Goal: Task Accomplishment & Management: Manage account settings

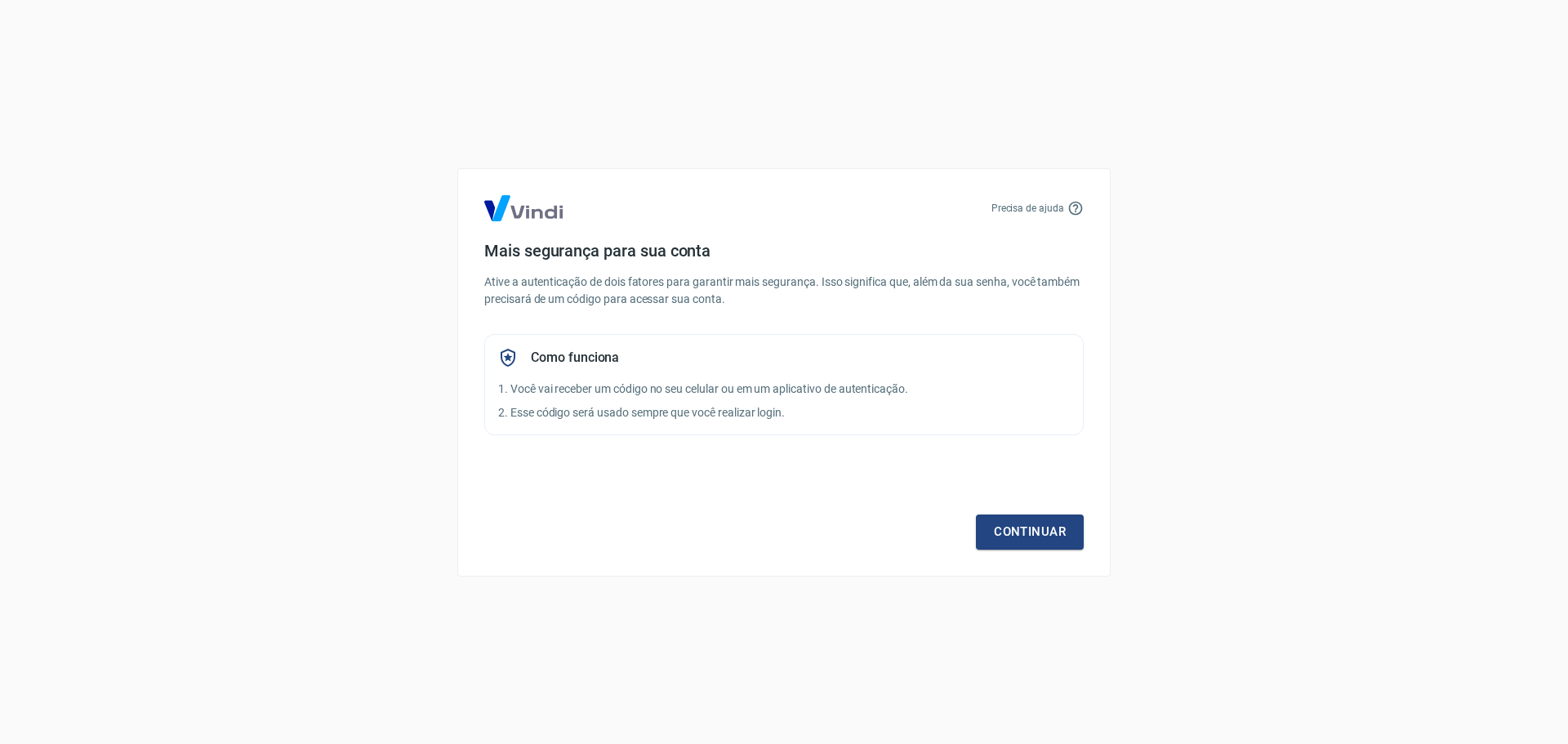
click at [1030, 501] on div "Continuar" at bounding box center [784, 501] width 600 height 95
click at [1037, 515] on link "Continuar" at bounding box center [1030, 531] width 108 height 35
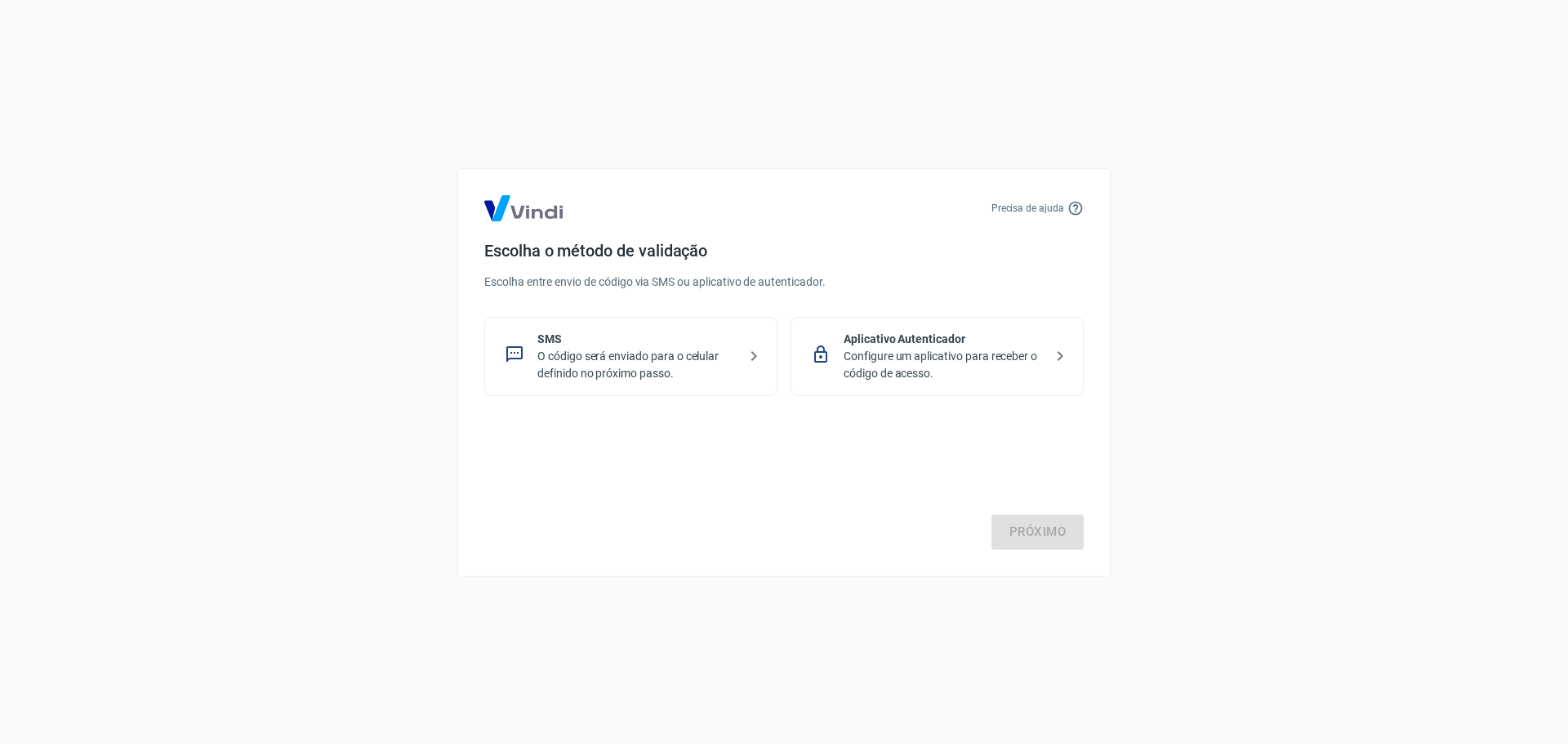
click at [694, 363] on p "O código será enviado para o celular definido no próximo passo." at bounding box center [638, 365] width 201 height 35
click at [1064, 539] on link "Próximo" at bounding box center [1038, 531] width 92 height 35
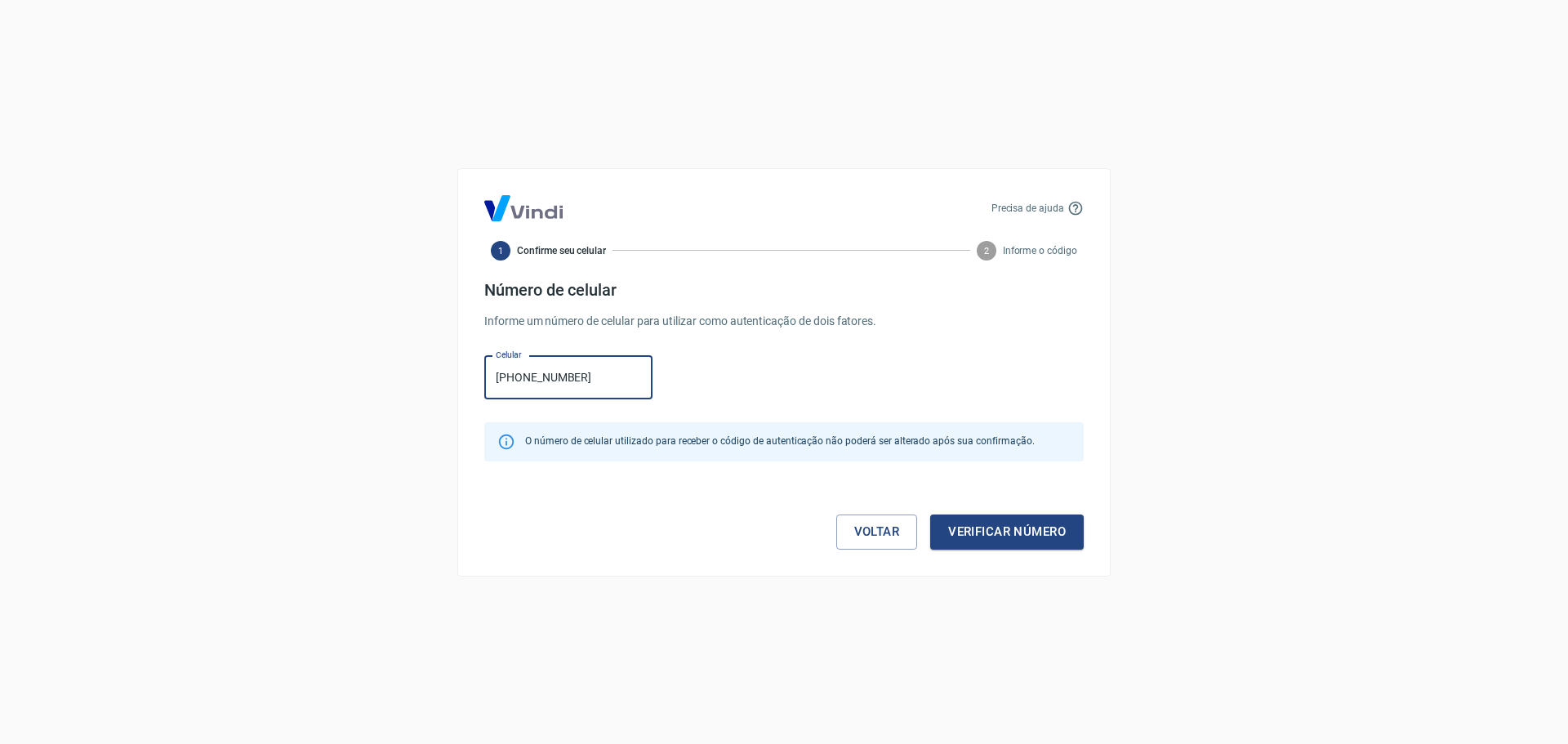
type input "[PHONE_NUMBER]"
click at [990, 512] on div "Voltar Verificar número" at bounding box center [784, 514] width 600 height 68
click at [987, 529] on button "Verificar número" at bounding box center [1008, 531] width 154 height 35
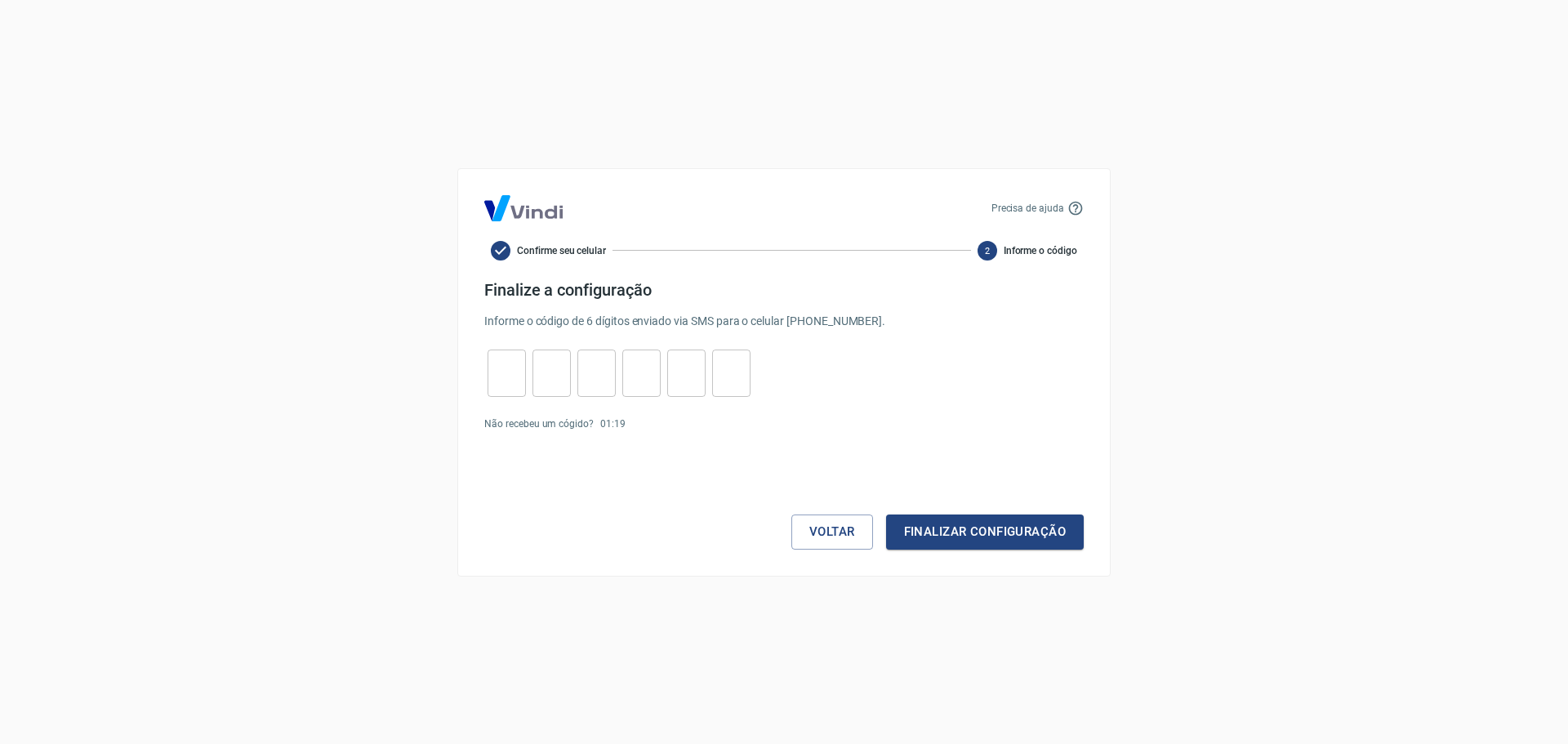
click at [485, 375] on div "​ ​ ​ ​ ​ ​" at bounding box center [620, 373] width 270 height 48
click at [498, 375] on input "tel" at bounding box center [506, 372] width 38 height 35
type input "0"
type input "8"
type input "7"
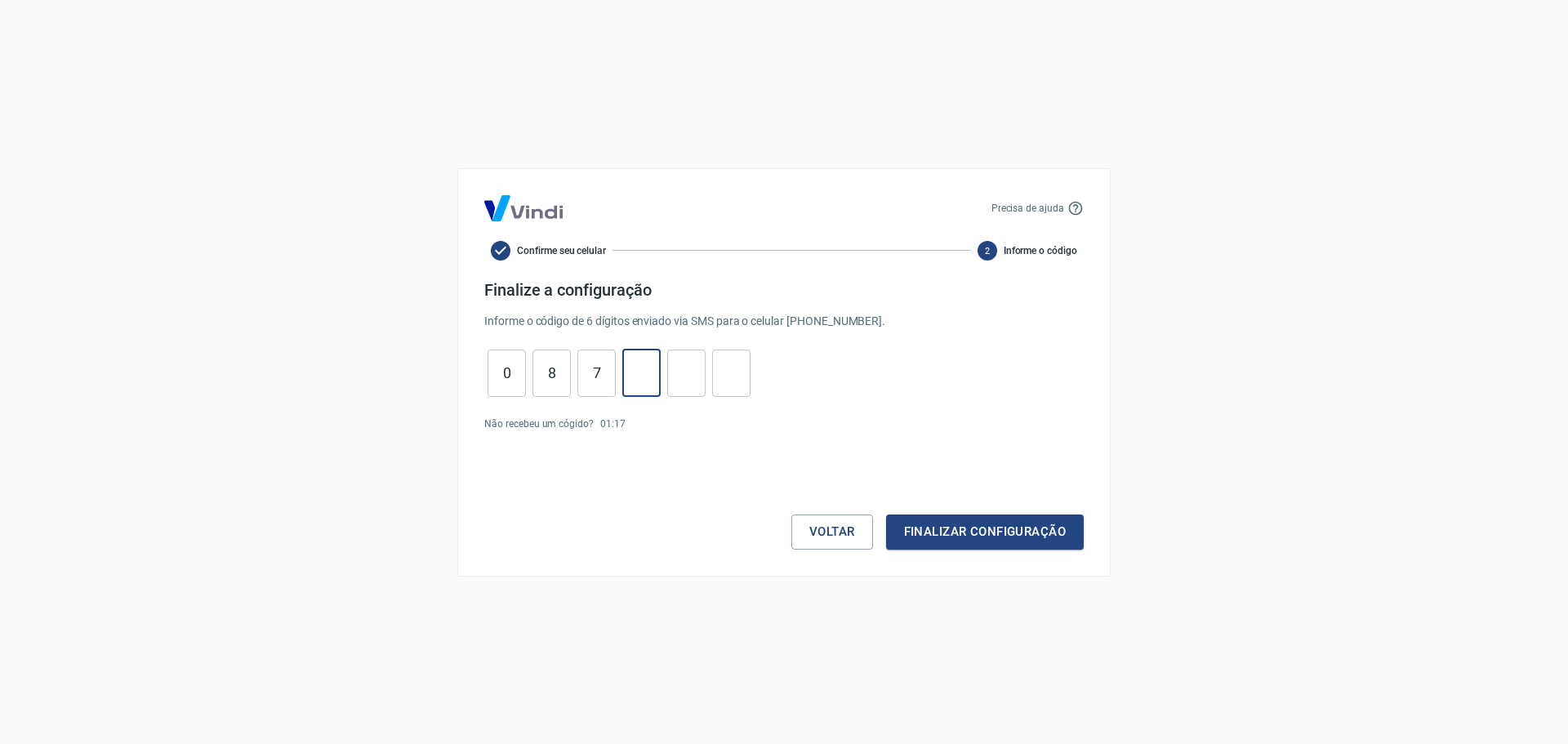
type input "5"
type input "6"
type input "1"
click at [1013, 538] on button "Finalizar configuração" at bounding box center [985, 531] width 198 height 35
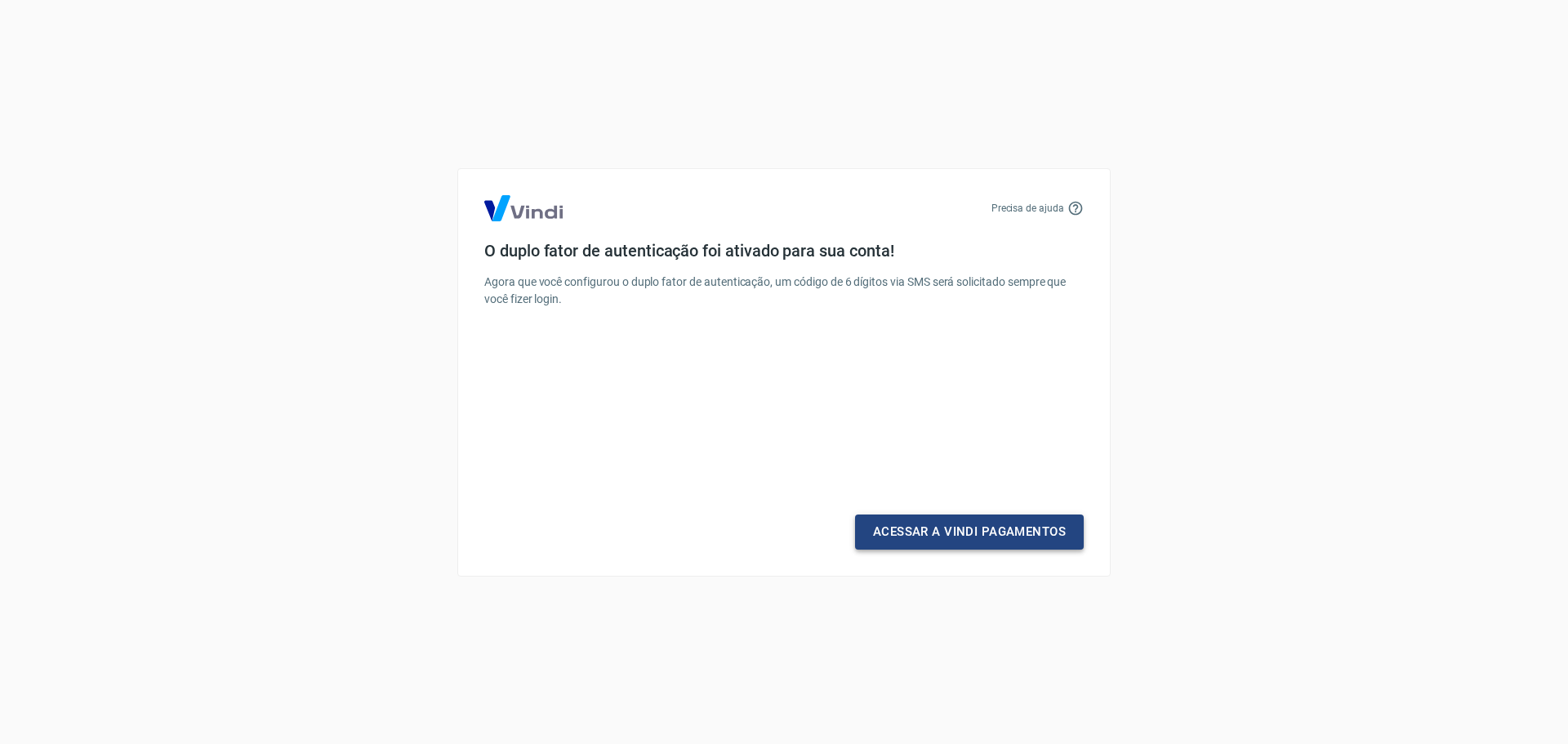
click at [994, 530] on link "Acessar a Vindi Pagamentos" at bounding box center [970, 531] width 229 height 35
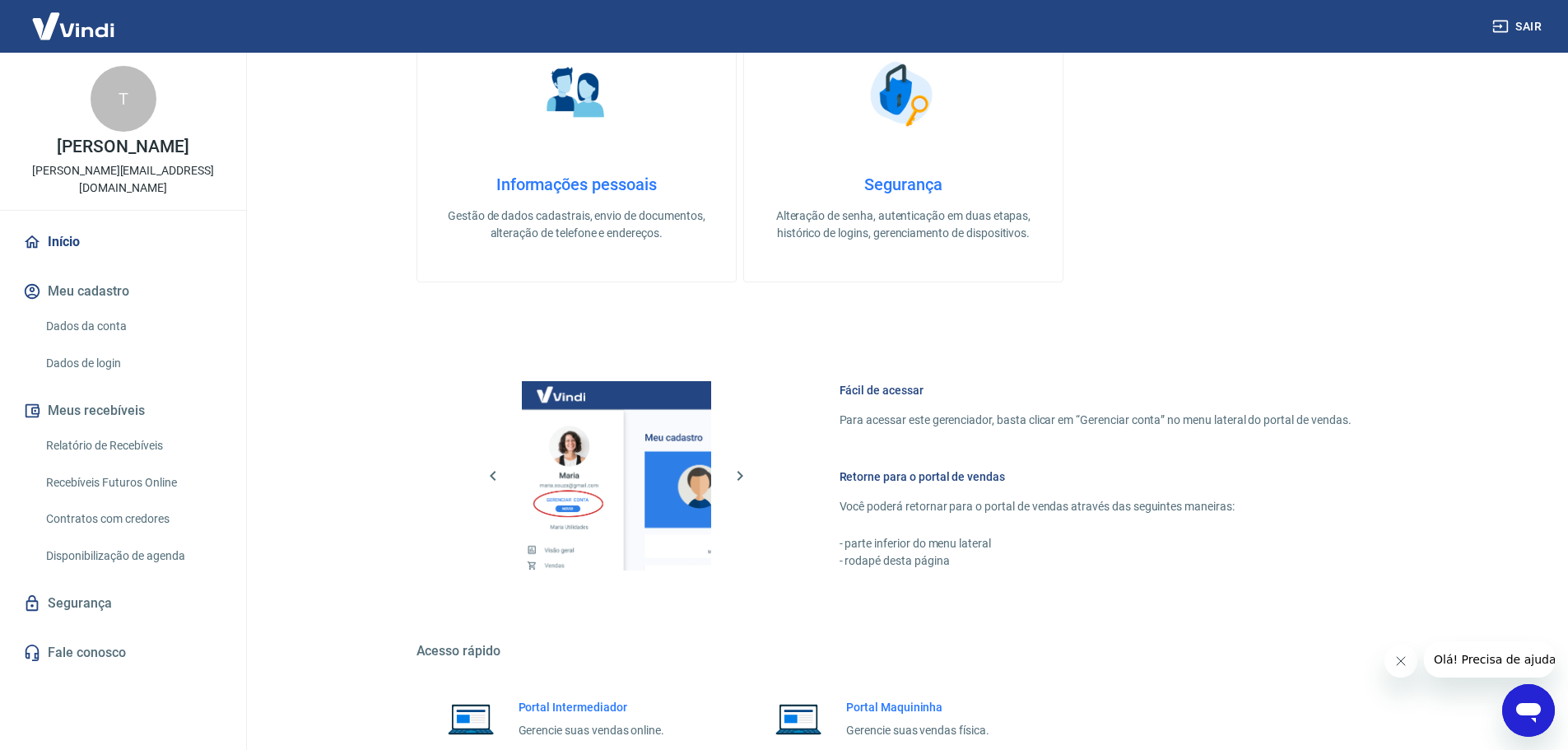
scroll to position [622, 0]
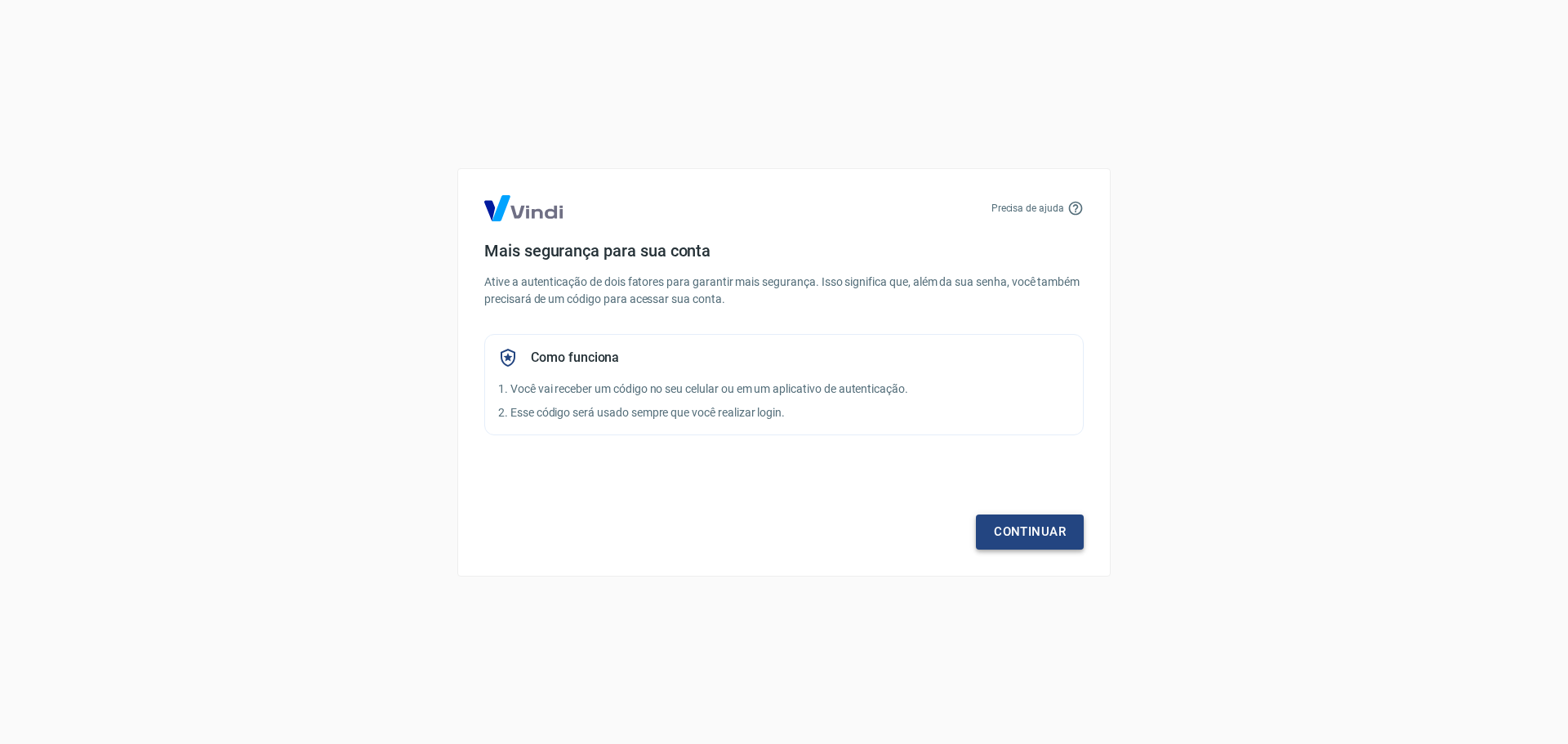
click at [1048, 531] on link "Continuar" at bounding box center [1030, 531] width 108 height 35
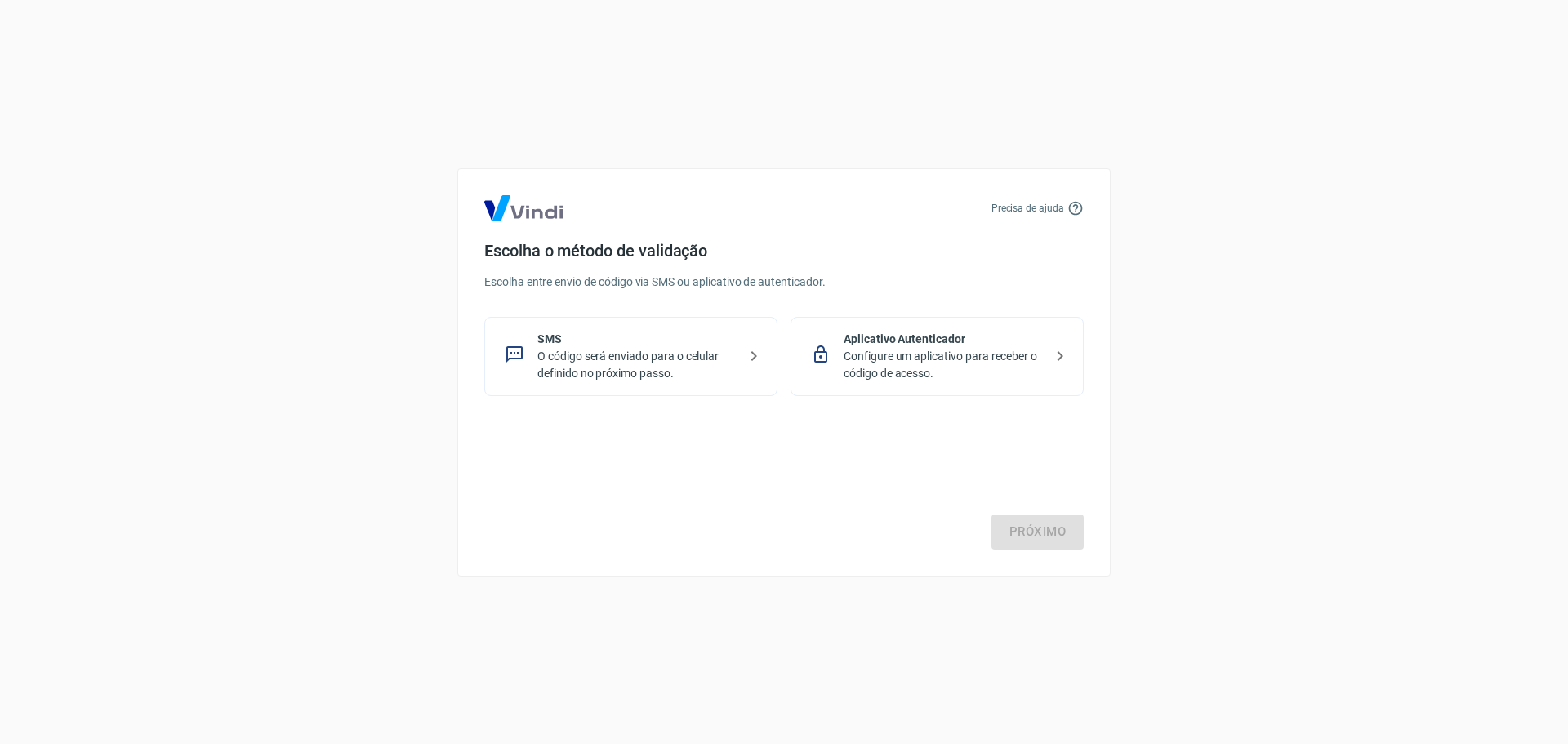
click at [679, 353] on p "O código será enviado para o celular definido no próximo passo." at bounding box center [638, 365] width 201 height 35
click at [979, 379] on p "Configure um aplicativo para receber o código de acesso." at bounding box center [944, 365] width 201 height 35
click at [639, 348] on p "O código será enviado para o celular definido no próximo passo." at bounding box center [638, 365] width 201 height 35
click at [1038, 536] on link "Próximo" at bounding box center [1038, 531] width 92 height 35
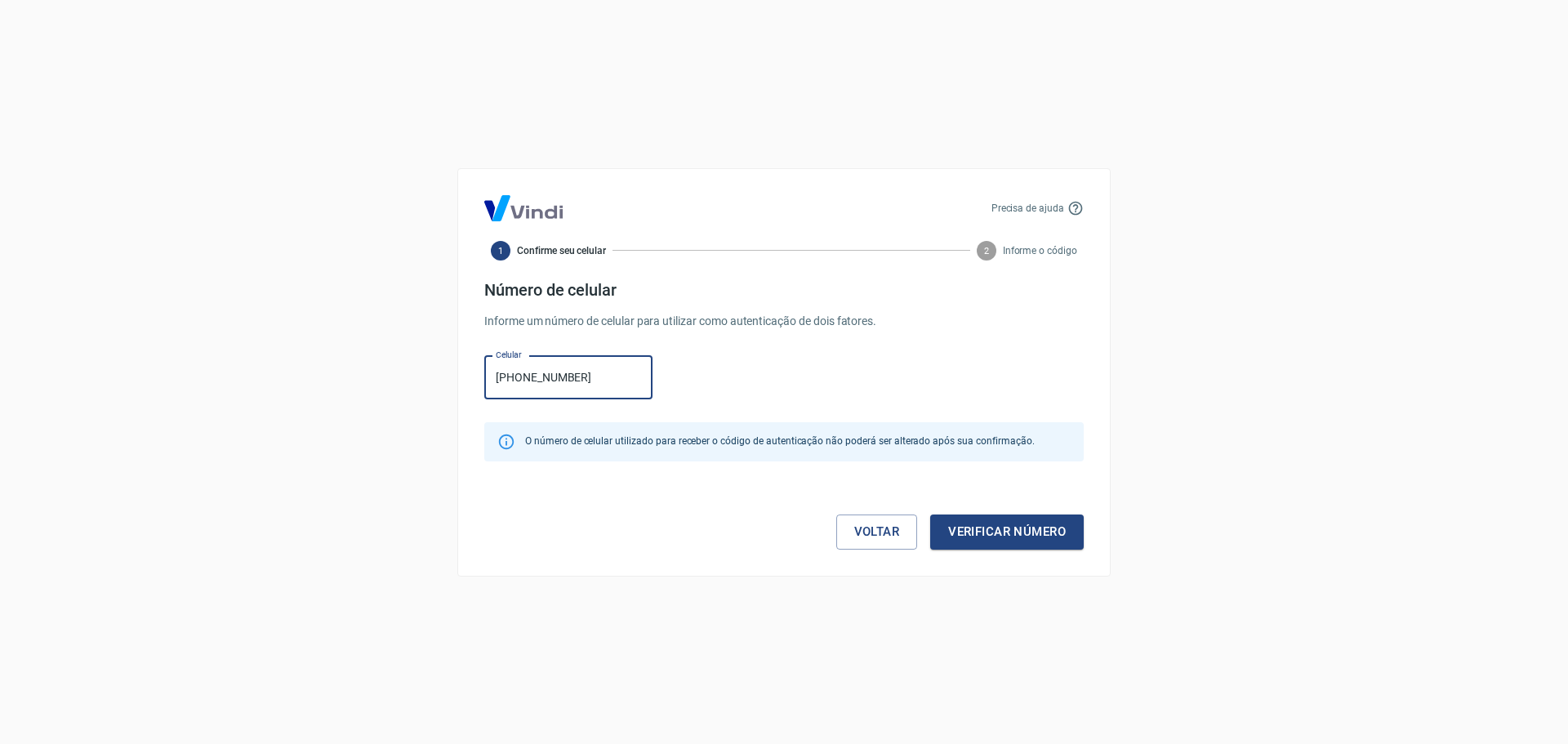
type input "[PHONE_NUMBER]"
click at [931, 514] on button "Verificar número" at bounding box center [1008, 531] width 154 height 35
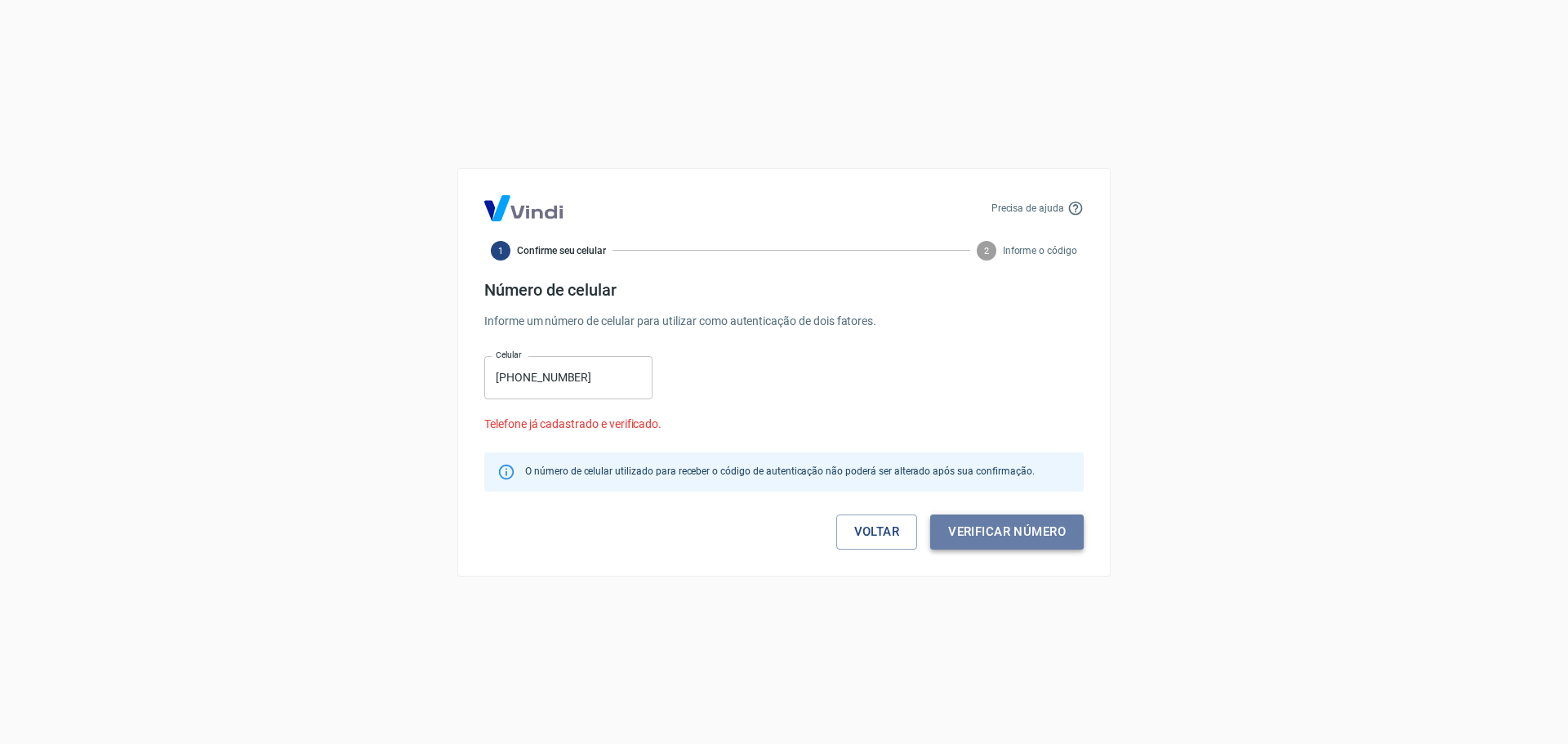
click at [995, 535] on button "Verificar número" at bounding box center [1008, 531] width 154 height 35
click at [885, 528] on link "Voltar" at bounding box center [877, 531] width 82 height 35
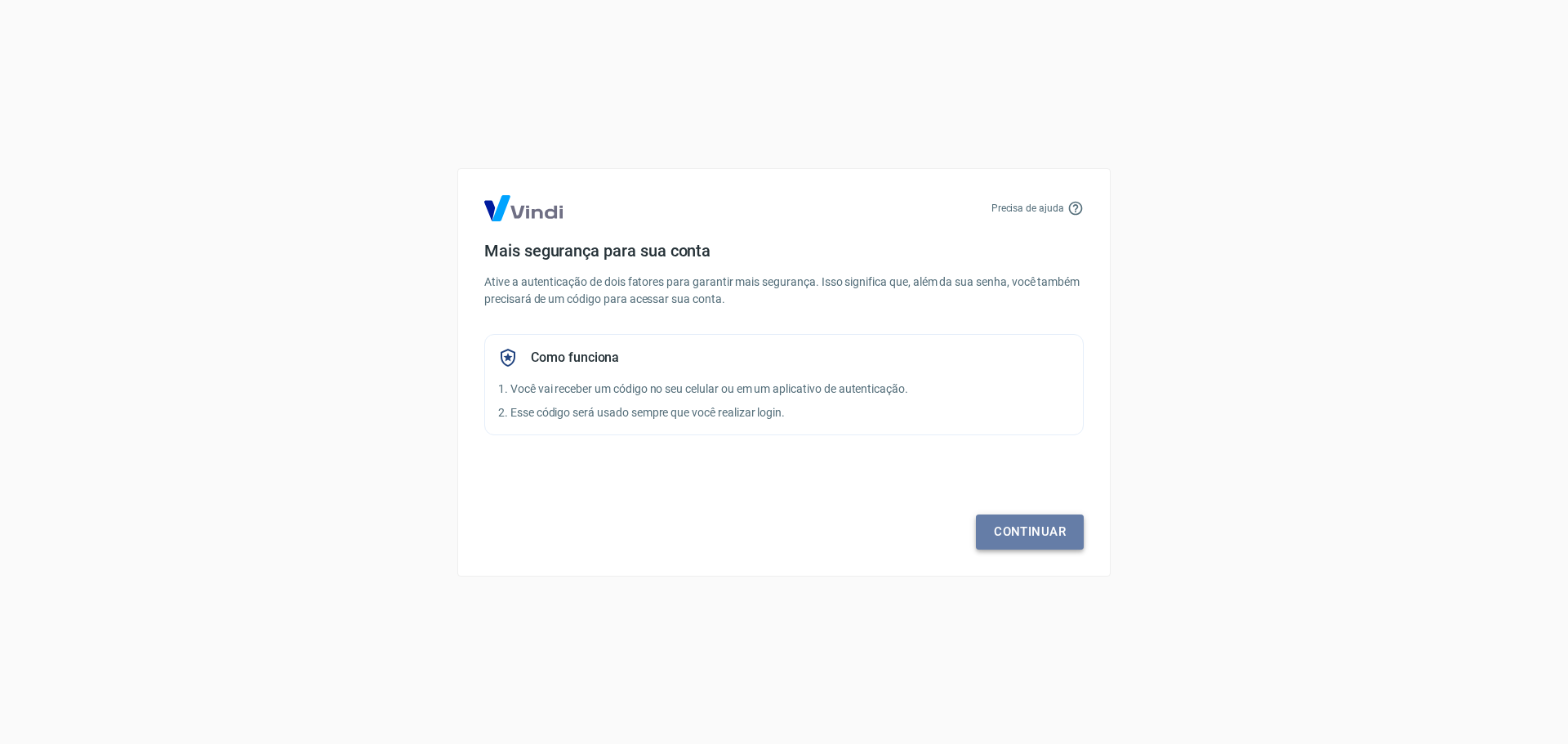
click at [1047, 537] on link "Continuar" at bounding box center [1030, 531] width 108 height 35
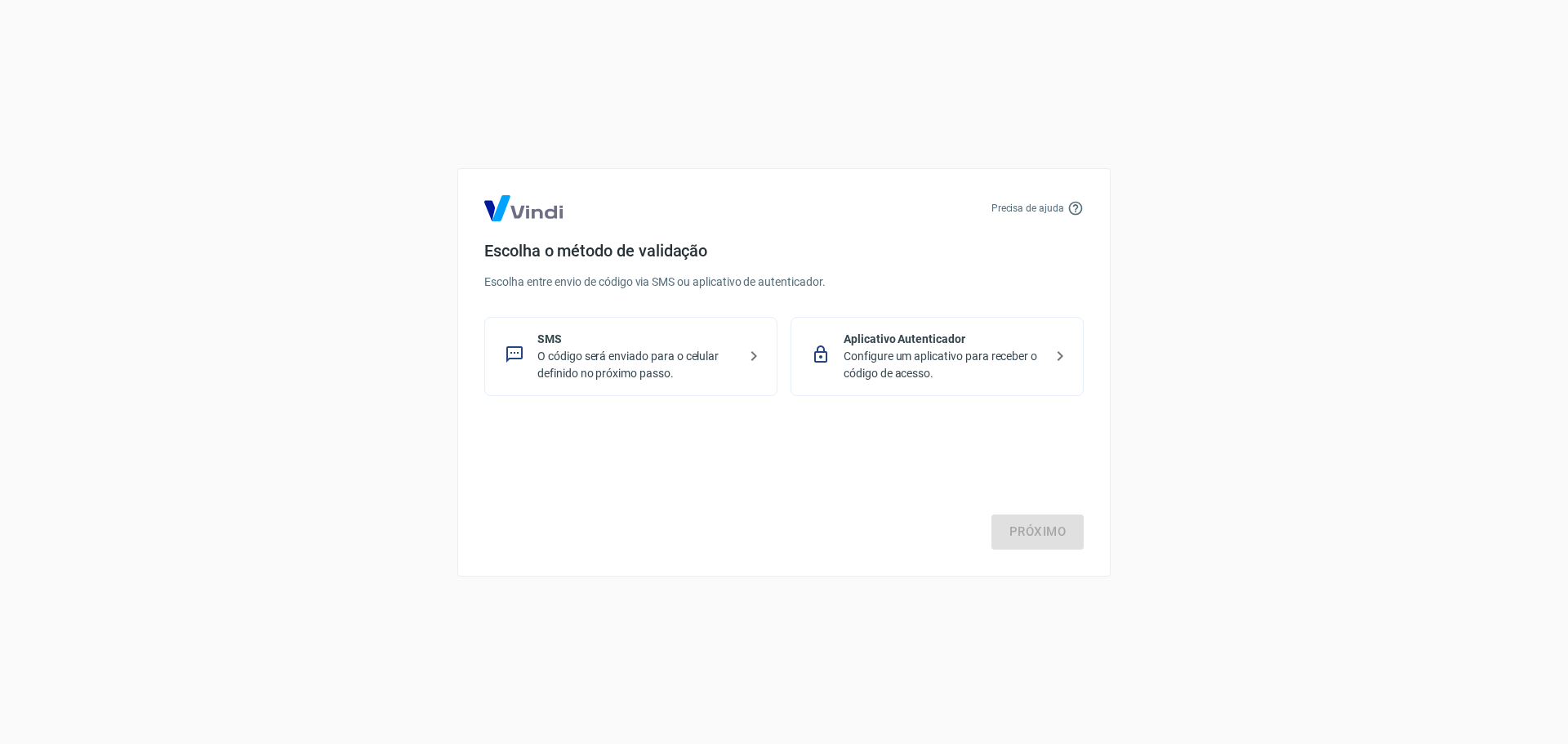
click at [923, 375] on p "Configure um aplicativo para receber o código de acesso." at bounding box center [944, 365] width 201 height 35
click at [1046, 518] on link "Próximo" at bounding box center [1038, 531] width 92 height 35
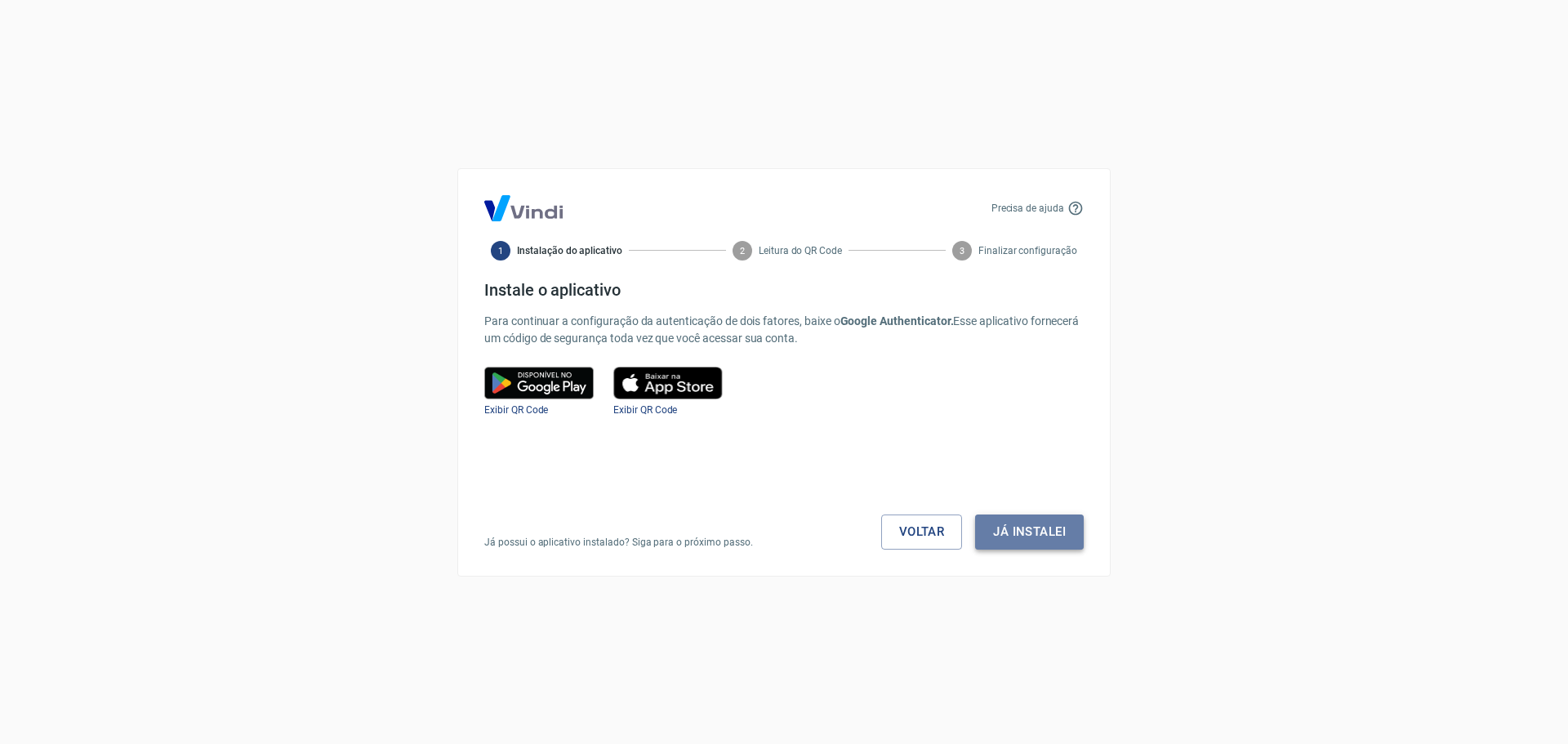
click at [1031, 542] on button "Já instalei" at bounding box center [1030, 531] width 109 height 35
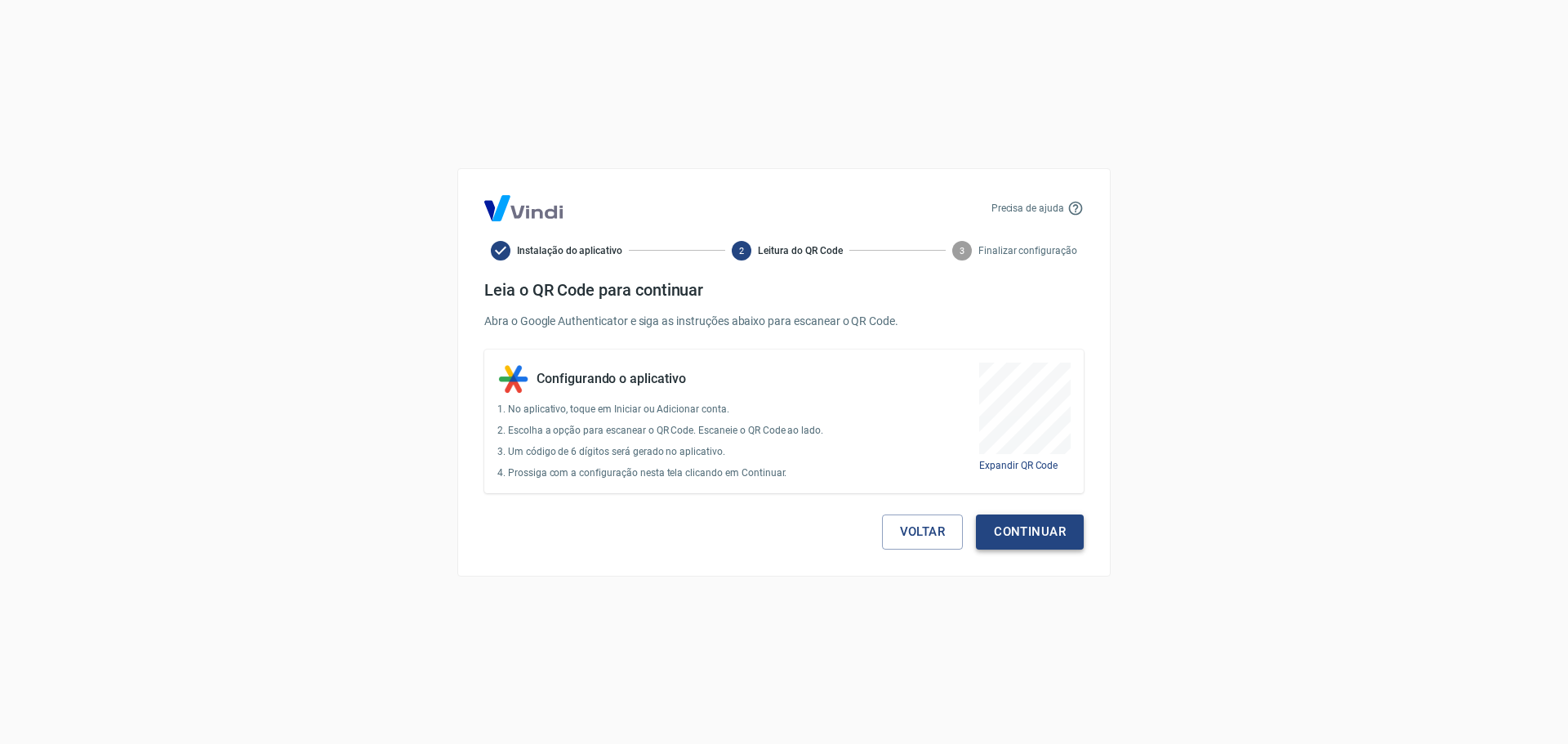
click at [1023, 528] on button "Continuar" at bounding box center [1030, 531] width 108 height 35
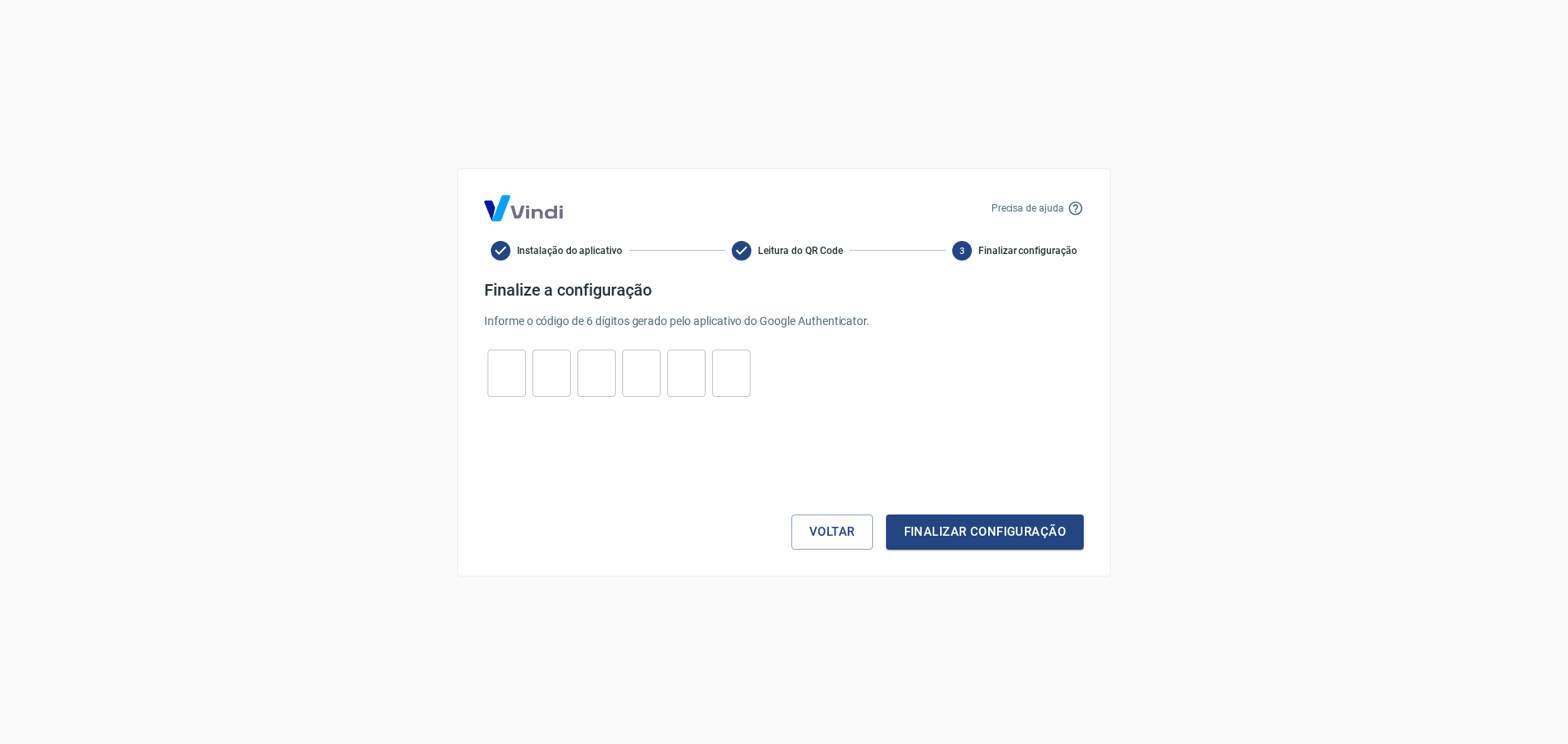
click at [506, 375] on input "tel" at bounding box center [506, 372] width 38 height 35
type input "4"
type input "0"
type input "1"
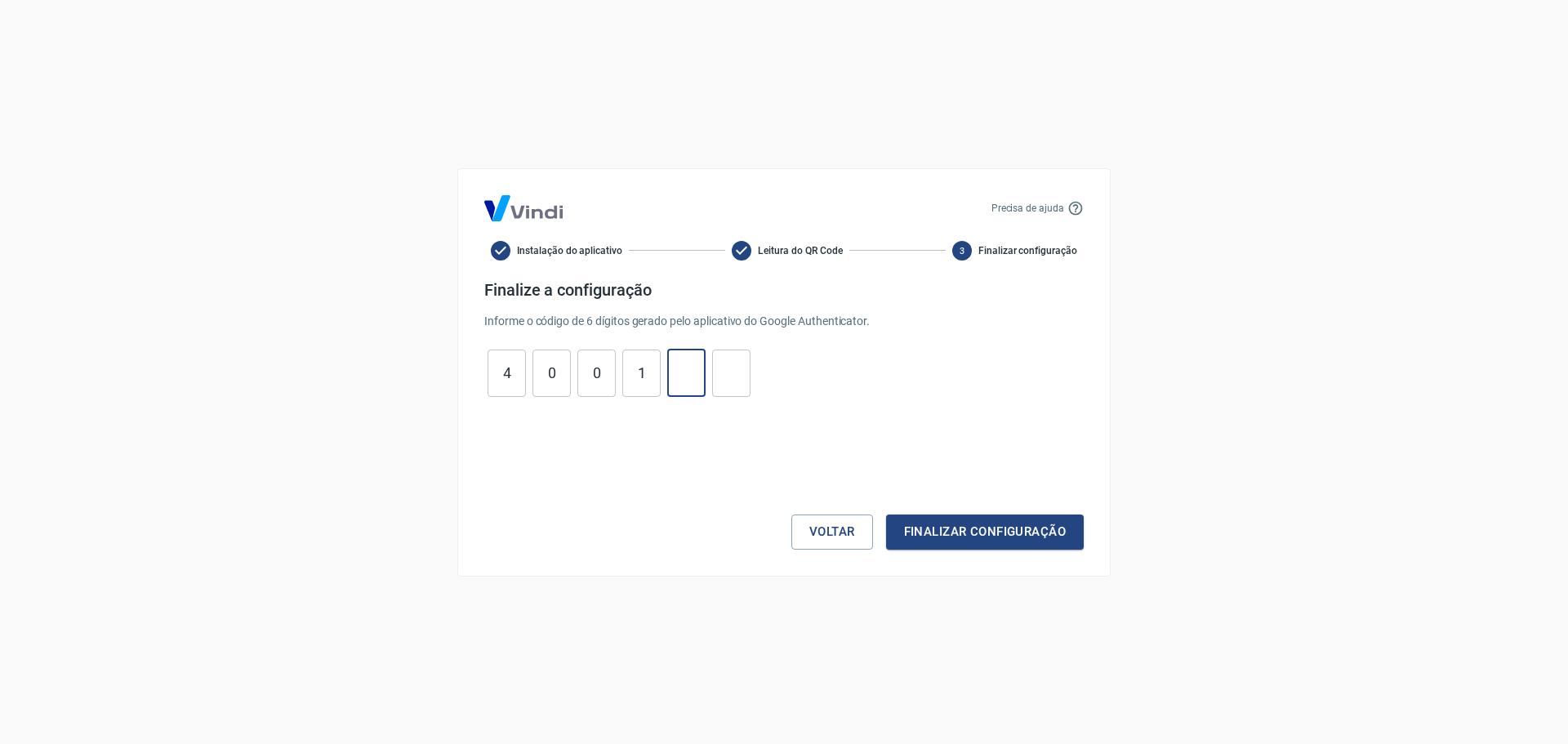
type input "5"
type input "3"
click at [1063, 534] on button "Finalizar configuração" at bounding box center [985, 531] width 198 height 35
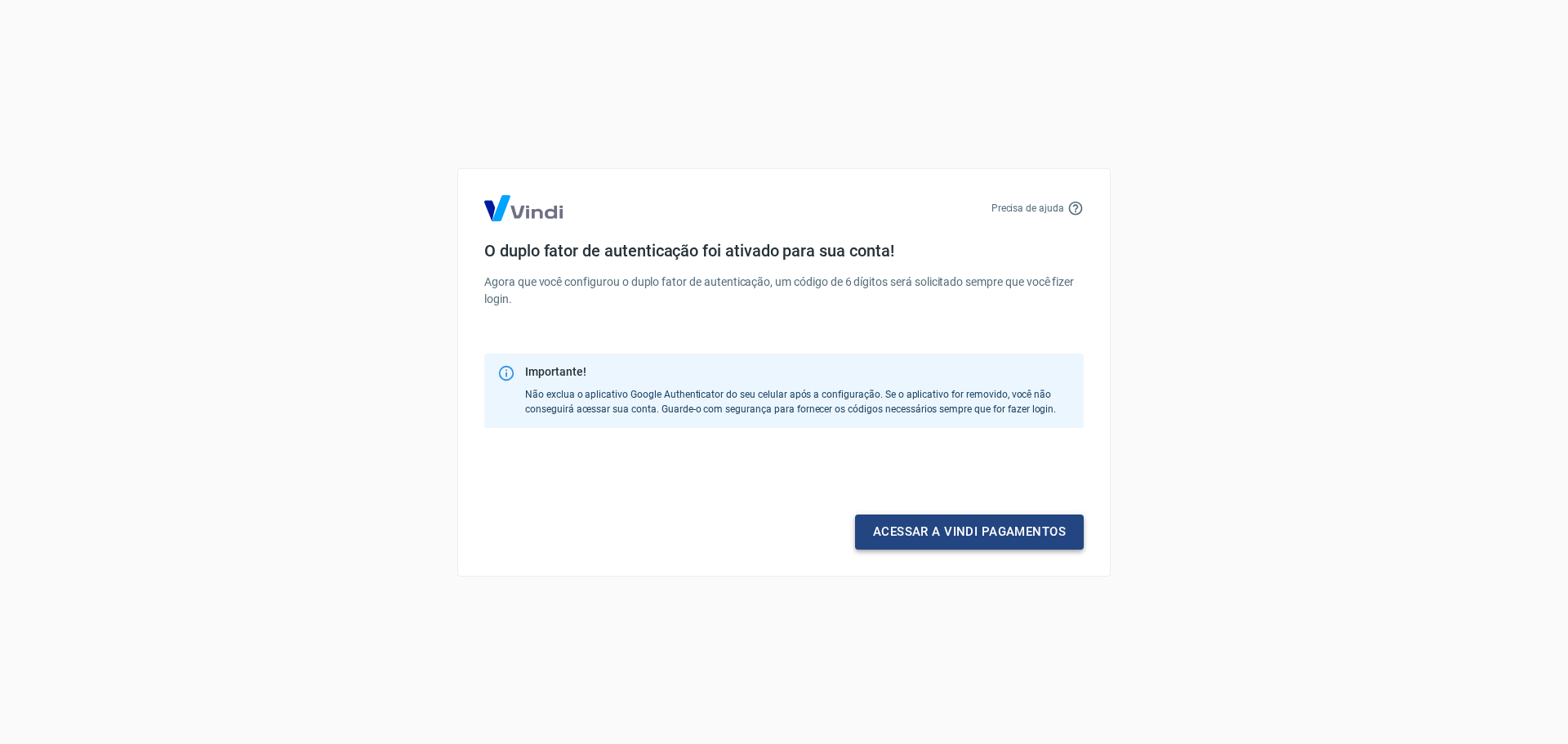
click at [1049, 537] on link "Acessar a Vindi pagamentos" at bounding box center [970, 531] width 229 height 35
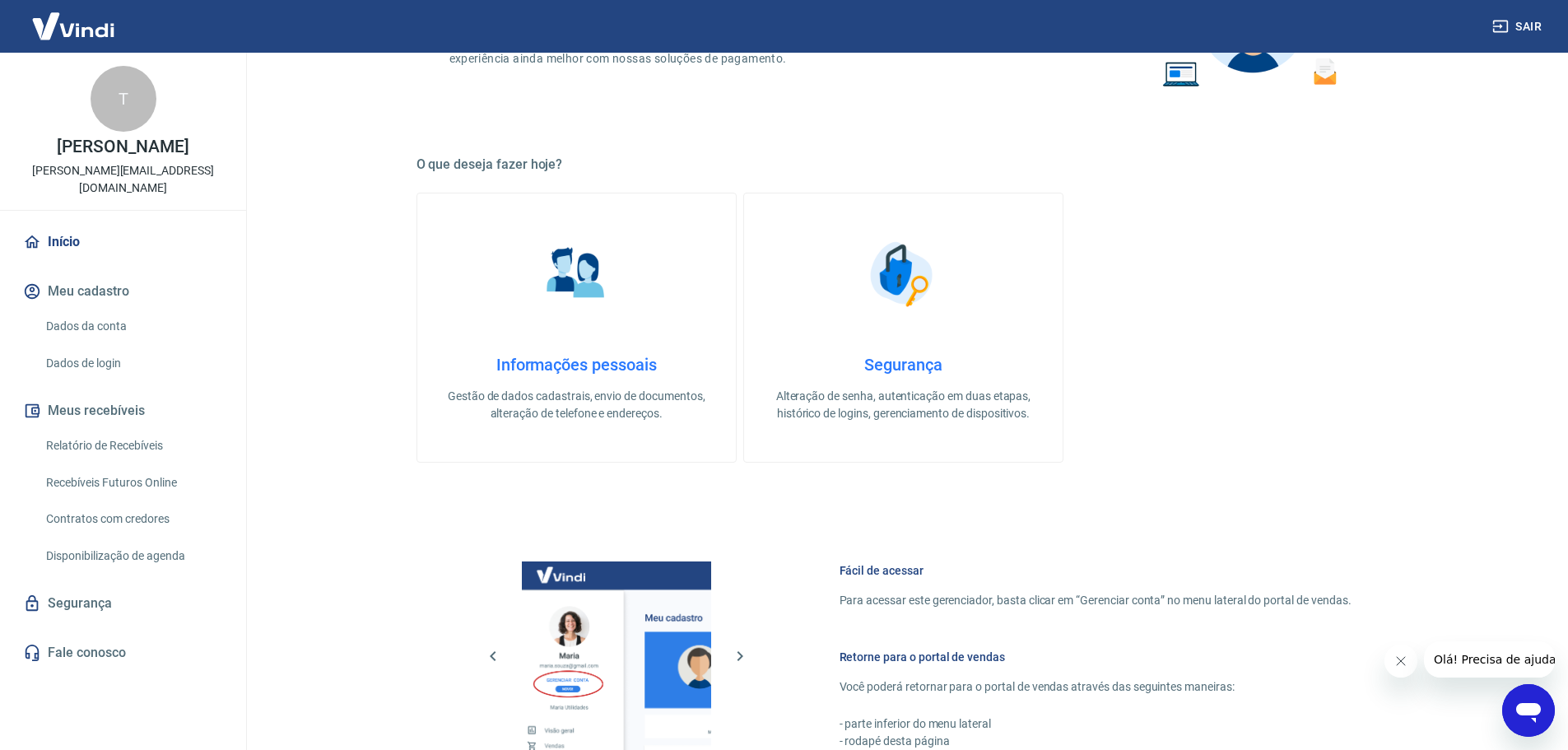
scroll to position [375, 0]
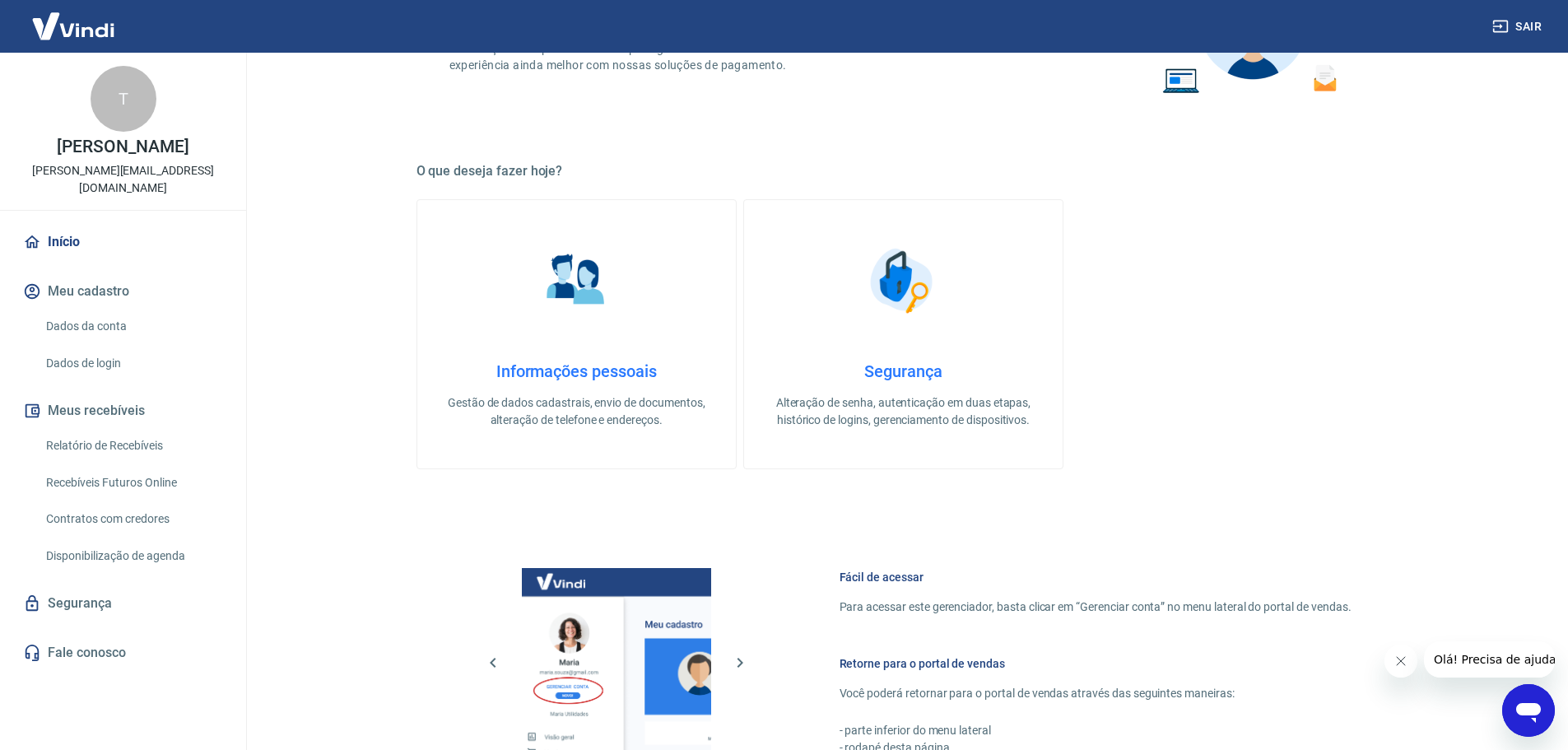
click at [612, 299] on img at bounding box center [576, 281] width 82 height 82
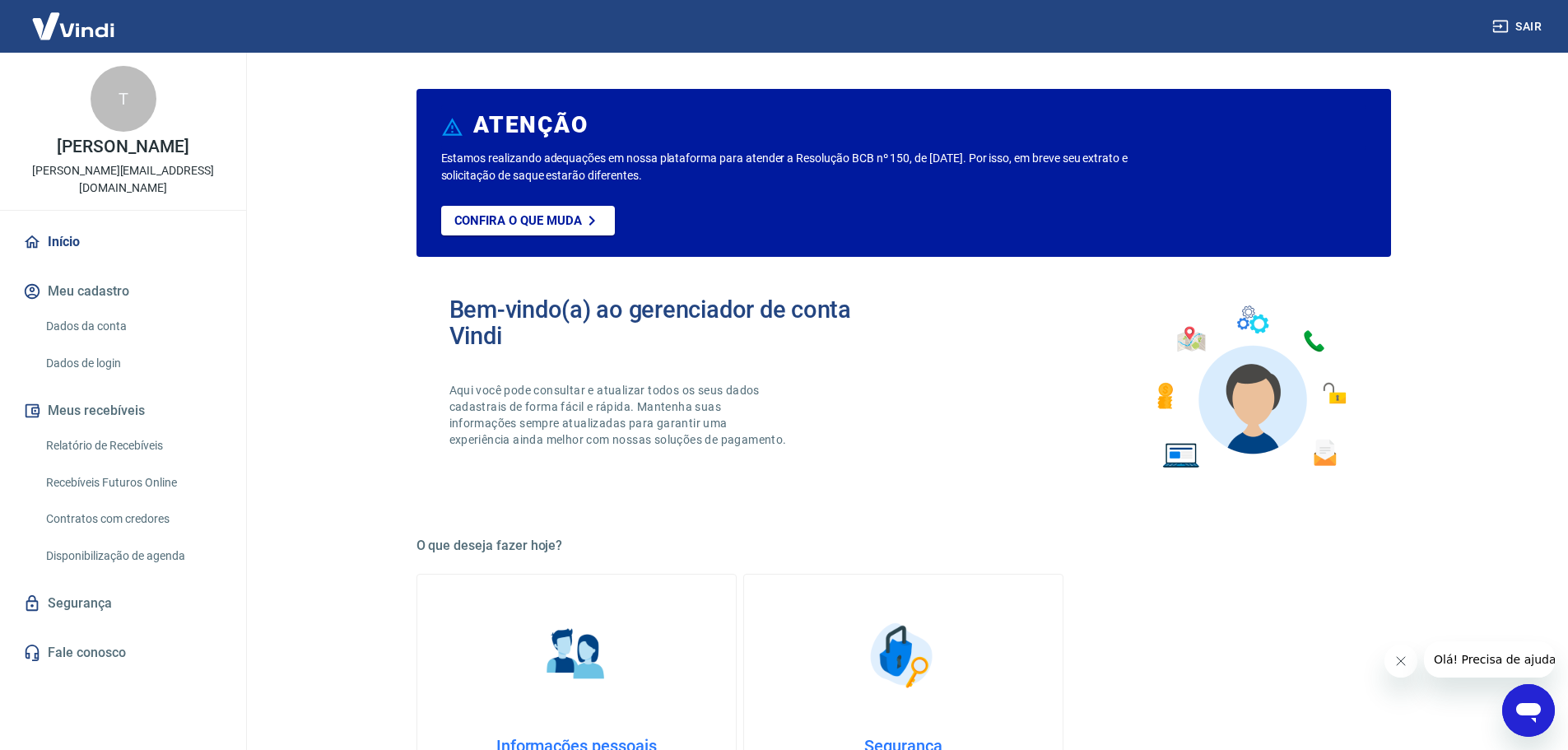
select select "PR"
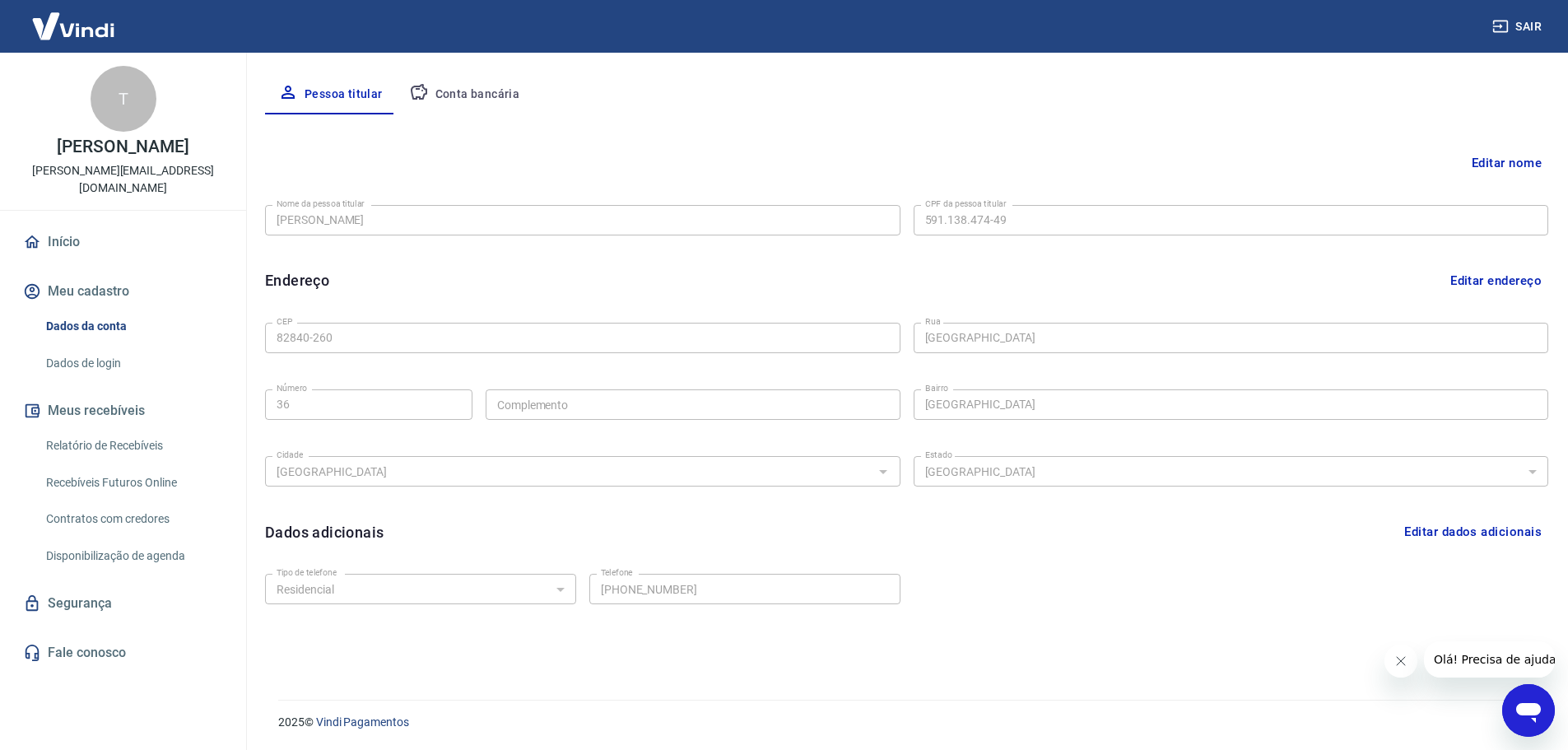
scroll to position [304, 0]
click at [141, 429] on link "Relatório de Recebíveis" at bounding box center [133, 446] width 187 height 34
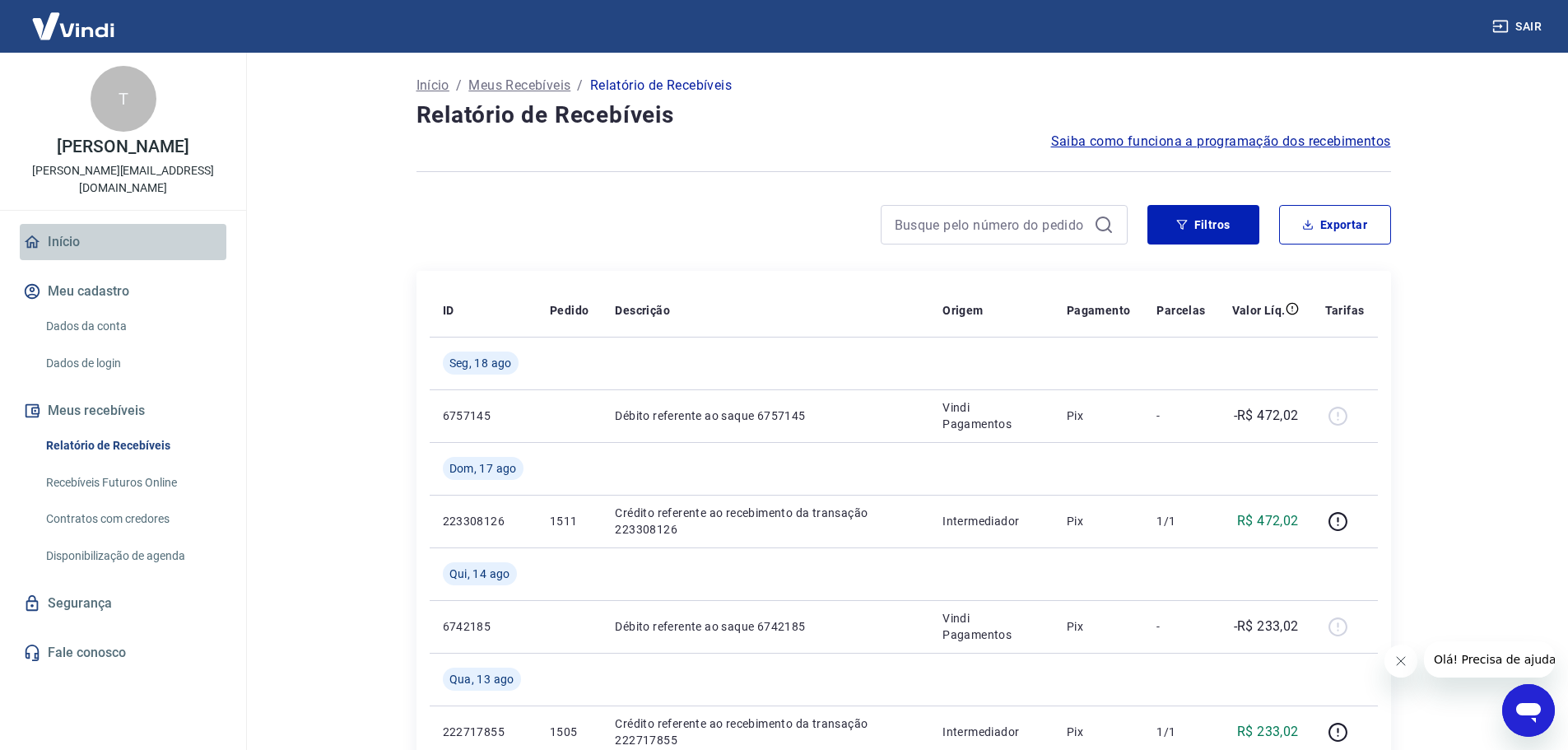
click at [66, 227] on link "Início" at bounding box center [123, 242] width 207 height 36
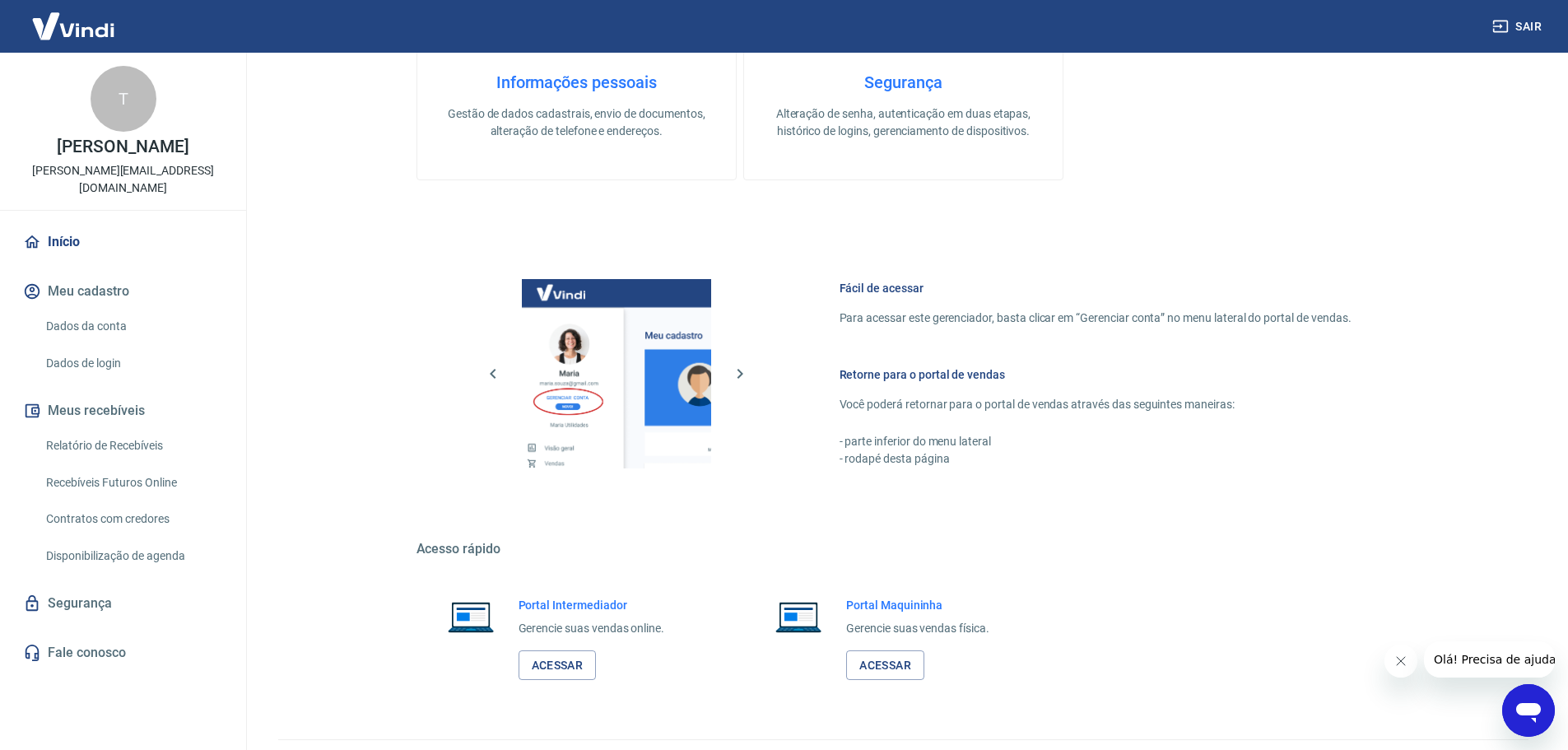
scroll to position [704, 0]
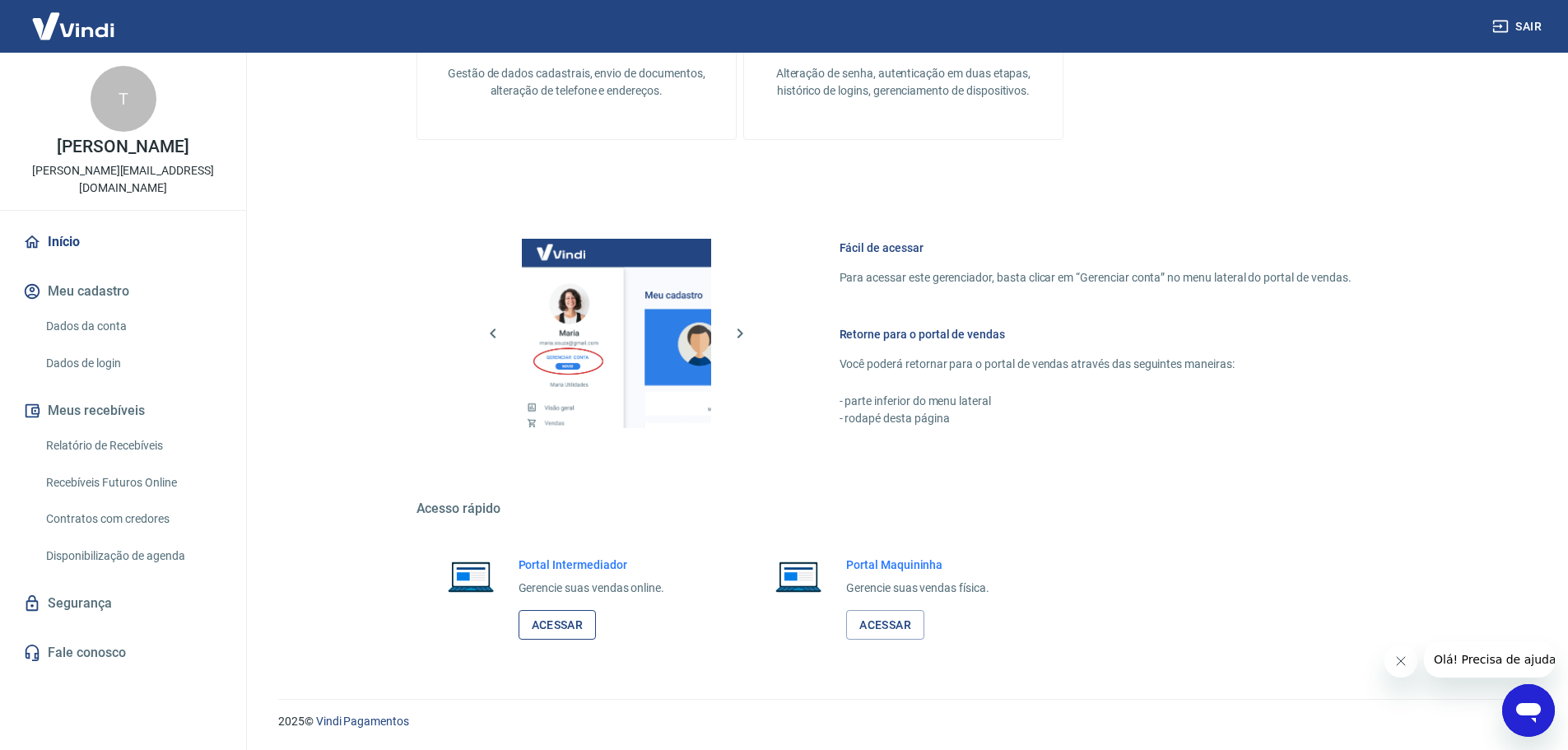
click at [580, 619] on link "Acessar" at bounding box center [557, 625] width 78 height 30
